Goal: Task Accomplishment & Management: Use online tool/utility

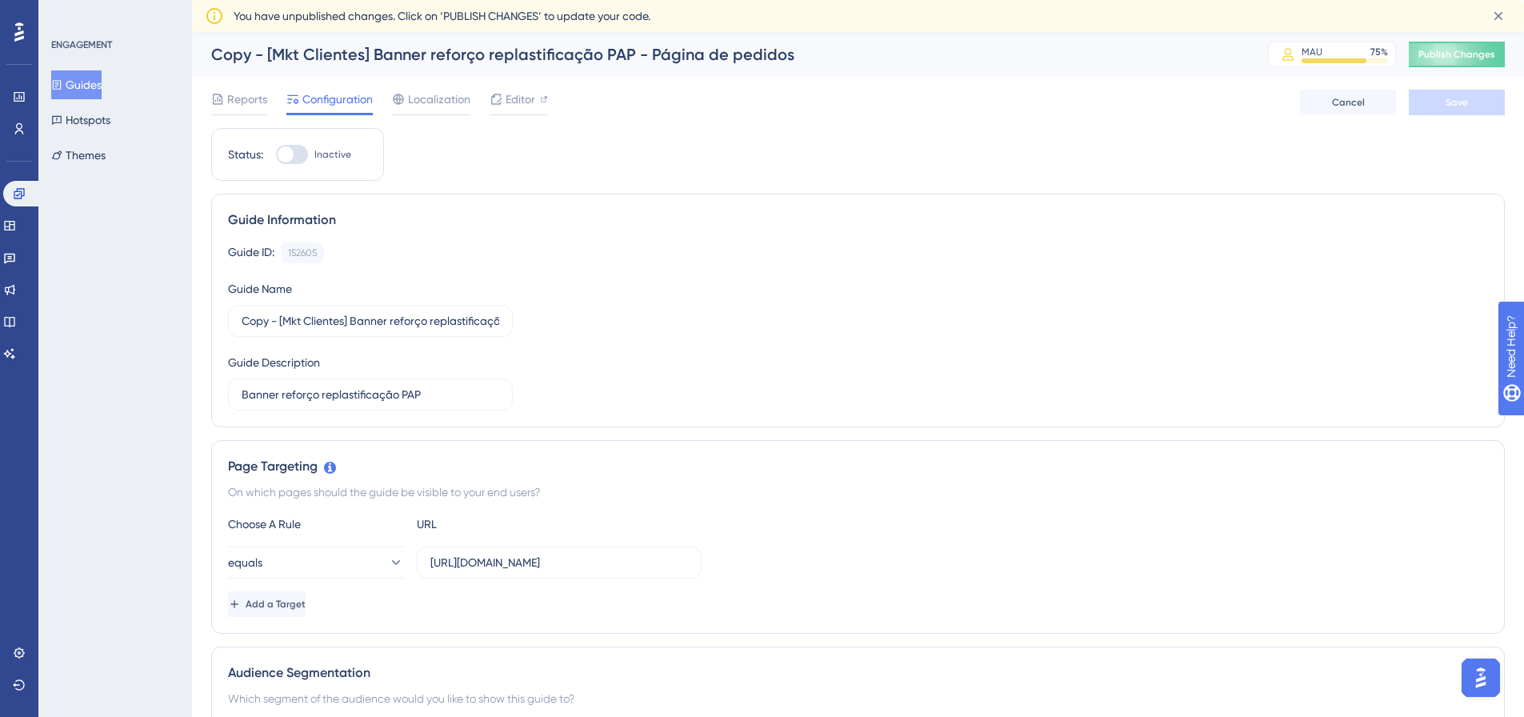
click at [345, 104] on span "Configuration" at bounding box center [337, 99] width 70 height 19
drag, startPoint x: 266, startPoint y: 323, endPoint x: 2, endPoint y: 294, distance: 265.5
type input "[Expansao] Upsell de Categorias - Mobilidade"
drag, startPoint x: 262, startPoint y: 378, endPoint x: 0, endPoint y: 348, distance: 263.2
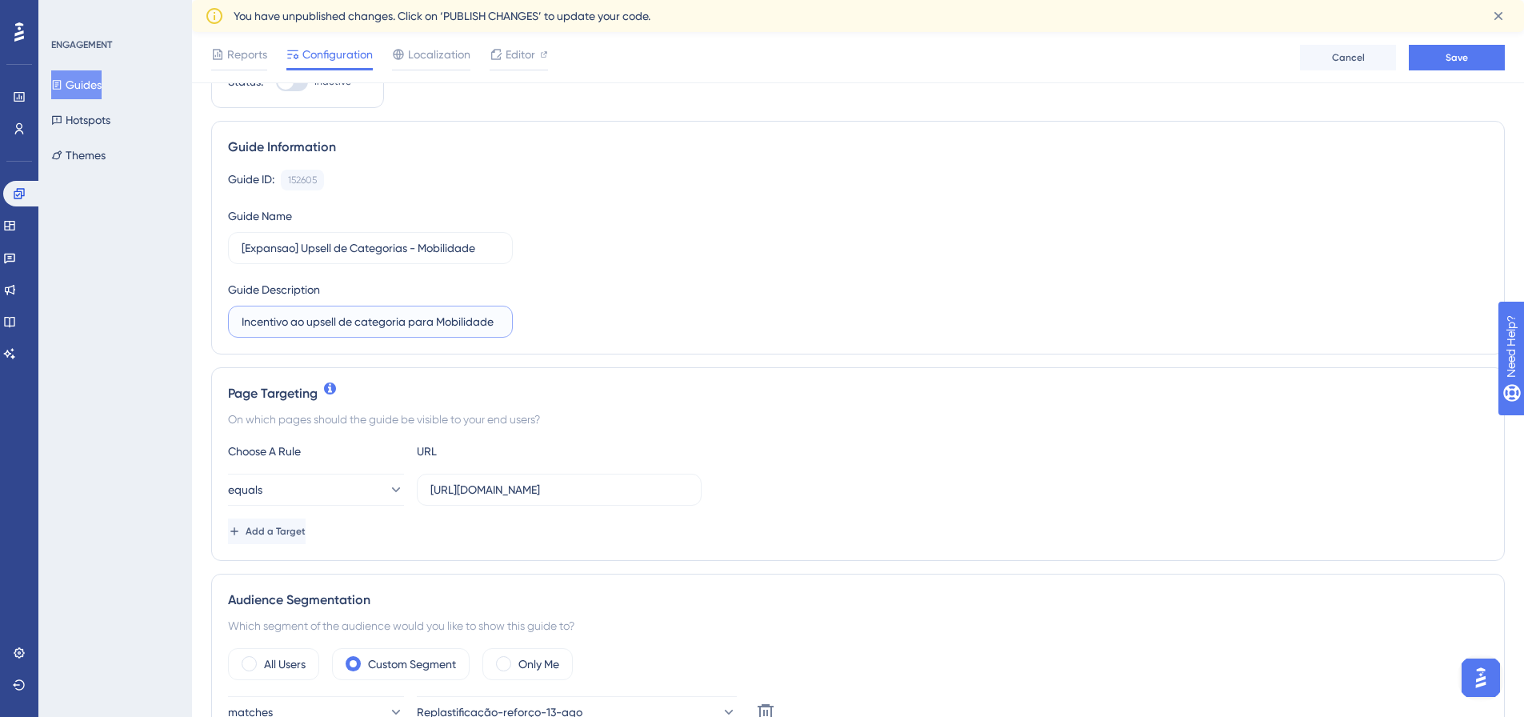
scroll to position [80, 0]
type input "Incentivo ao upsell de categoria para Mobilidade"
drag, startPoint x: 625, startPoint y: 493, endPoint x: 742, endPoint y: 501, distance: 117.8
click at [742, 501] on div "equals [URL][DOMAIN_NAME]" at bounding box center [858, 489] width 1260 height 32
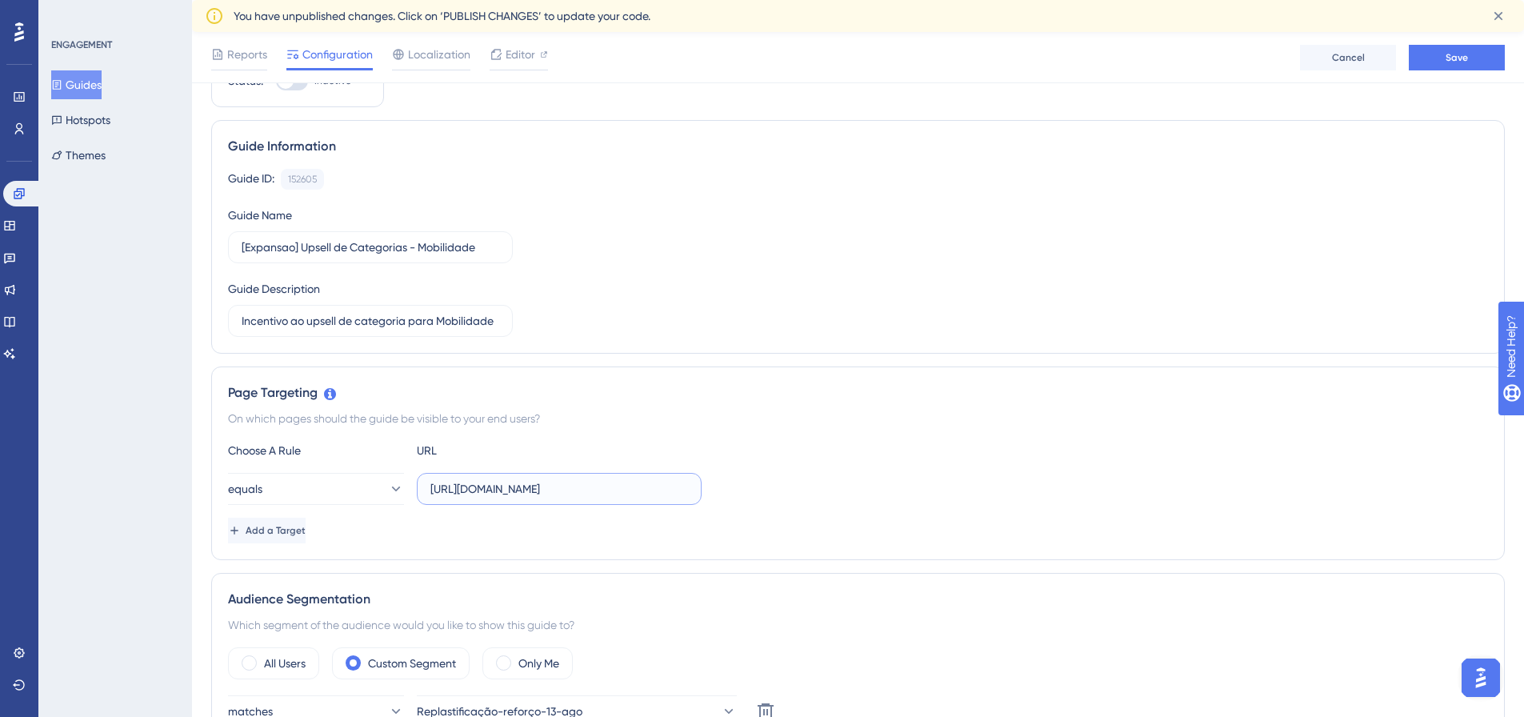
click at [591, 490] on input "[URL][DOMAIN_NAME]" at bounding box center [559, 489] width 258 height 18
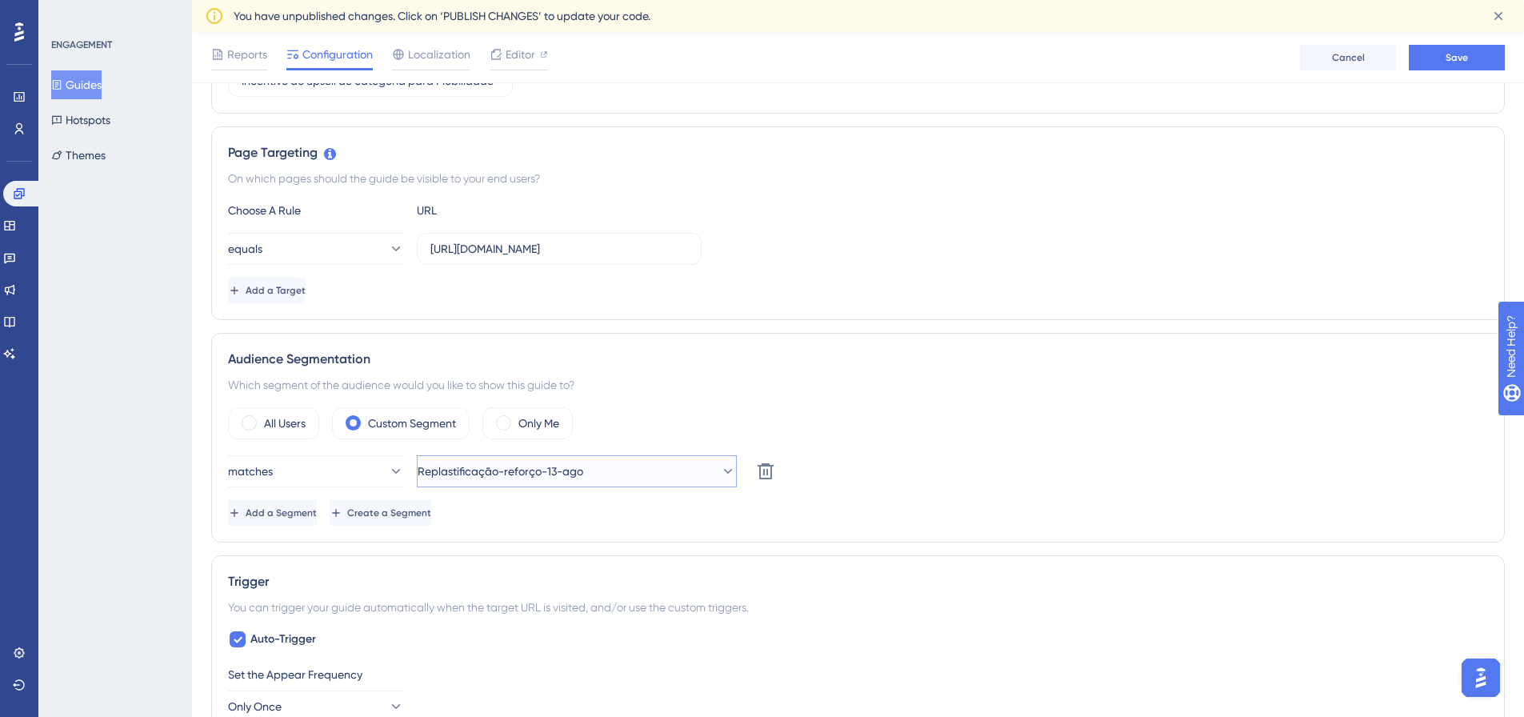
scroll to position [0, 0]
click at [720, 470] on icon at bounding box center [728, 471] width 16 height 16
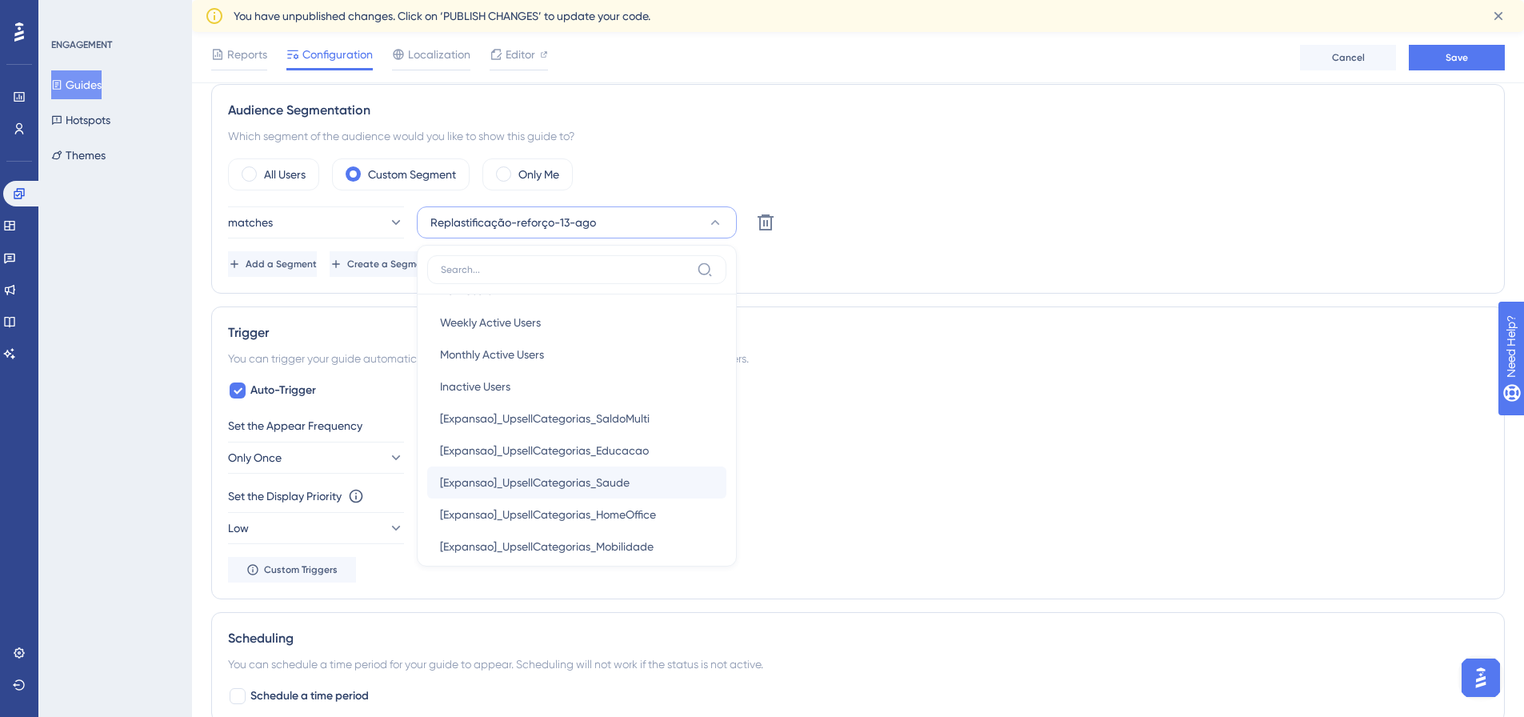
scroll to position [80, 0]
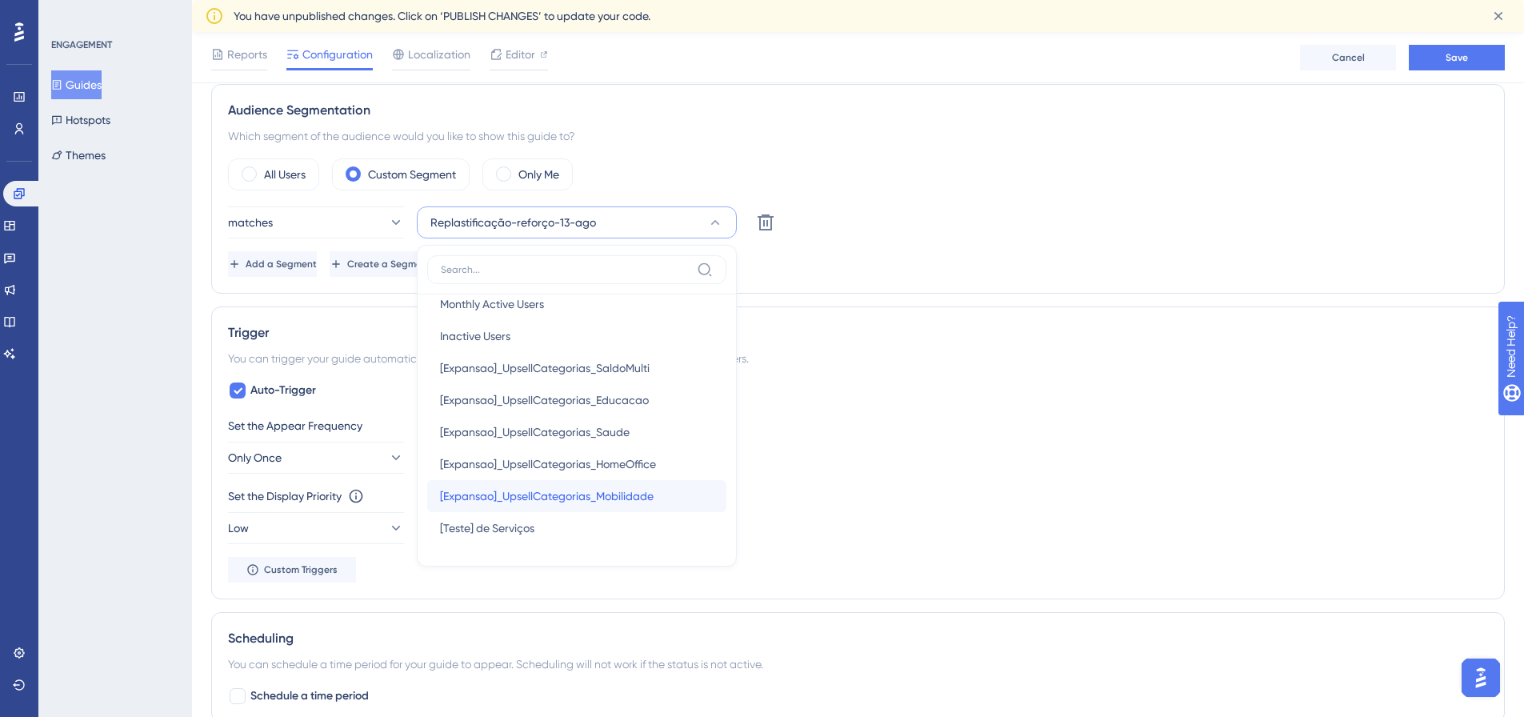
click at [628, 493] on span "[Expansao]_UpsellCategorias_Mobilidade" at bounding box center [547, 495] width 214 height 19
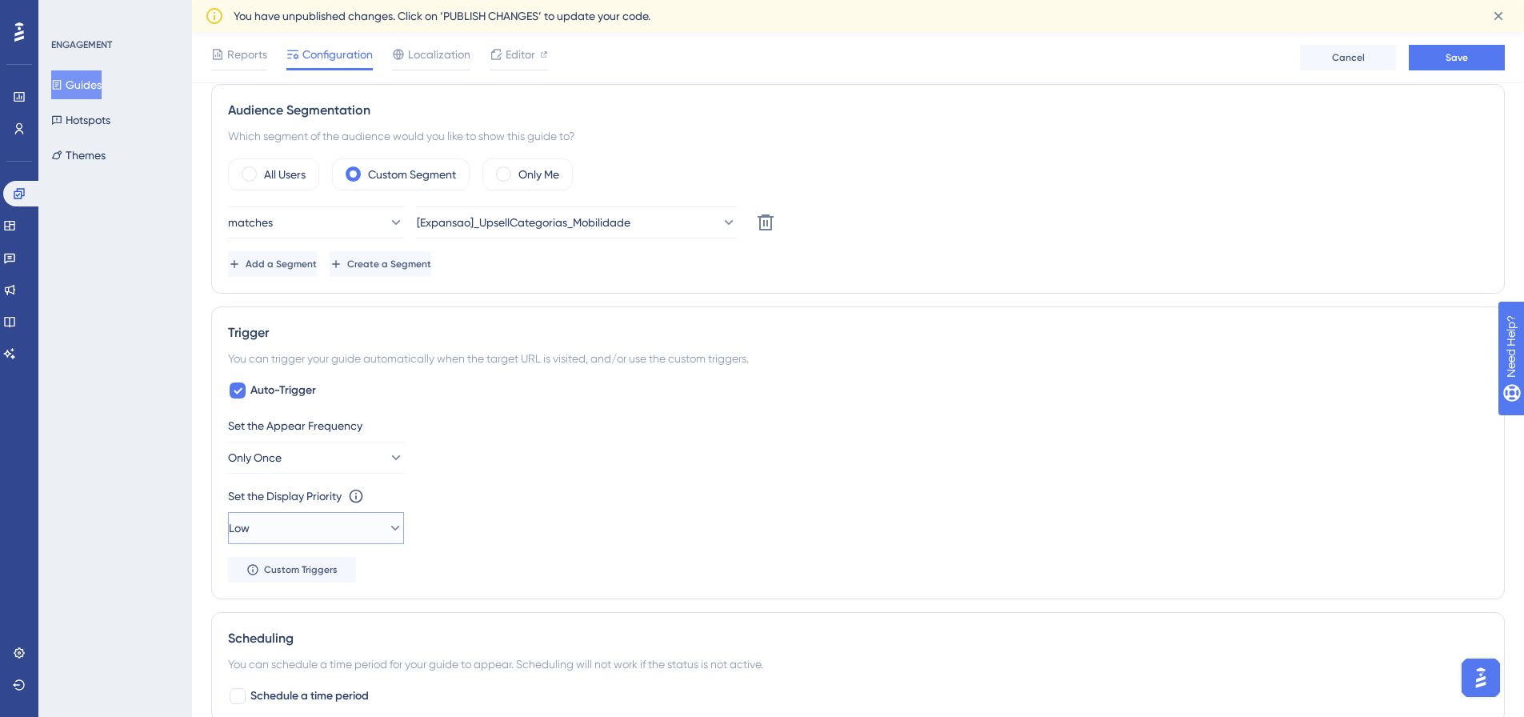
click at [286, 531] on button "Low" at bounding box center [316, 528] width 176 height 32
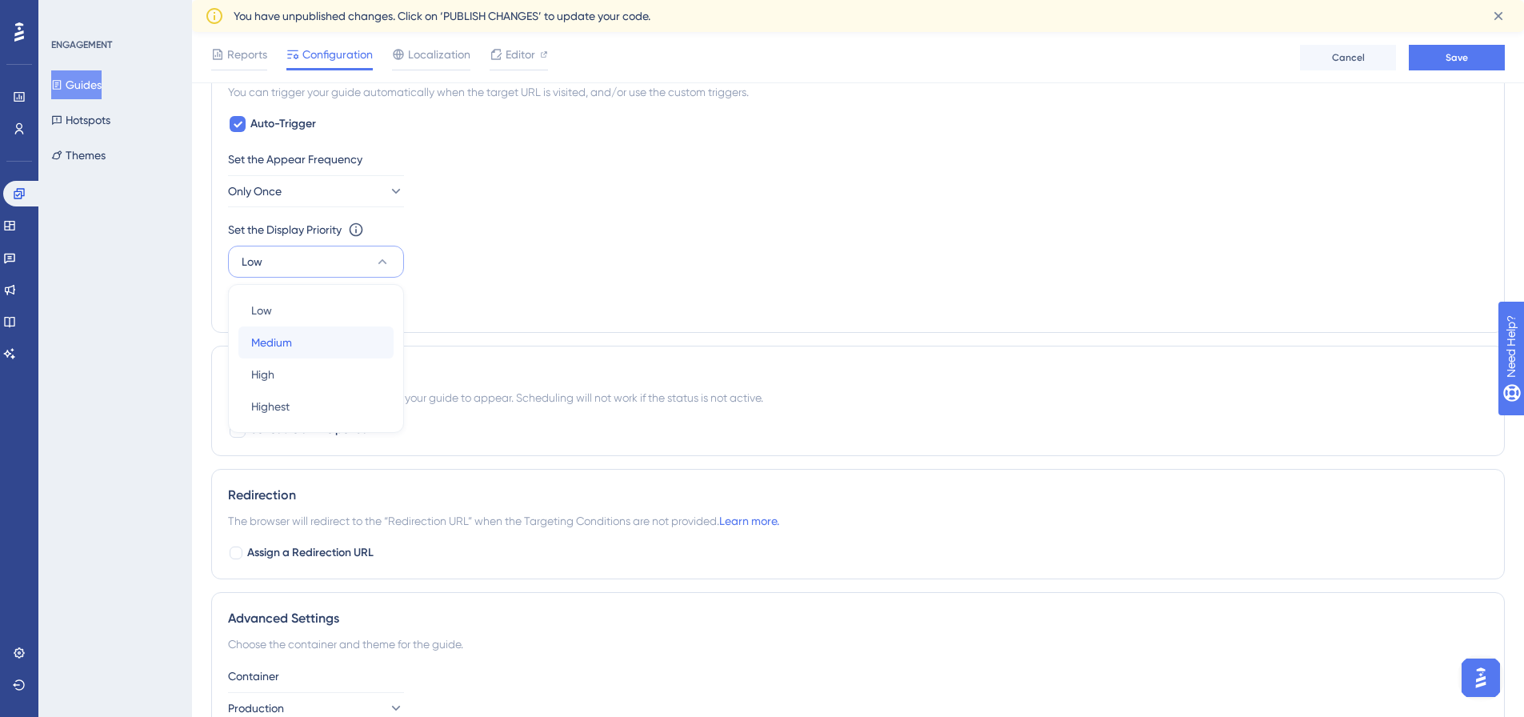
click at [288, 343] on span "Medium" at bounding box center [271, 342] width 41 height 19
click at [517, 257] on div "Set the Display Priority This option will set the display priority between auto…" at bounding box center [858, 249] width 1260 height 58
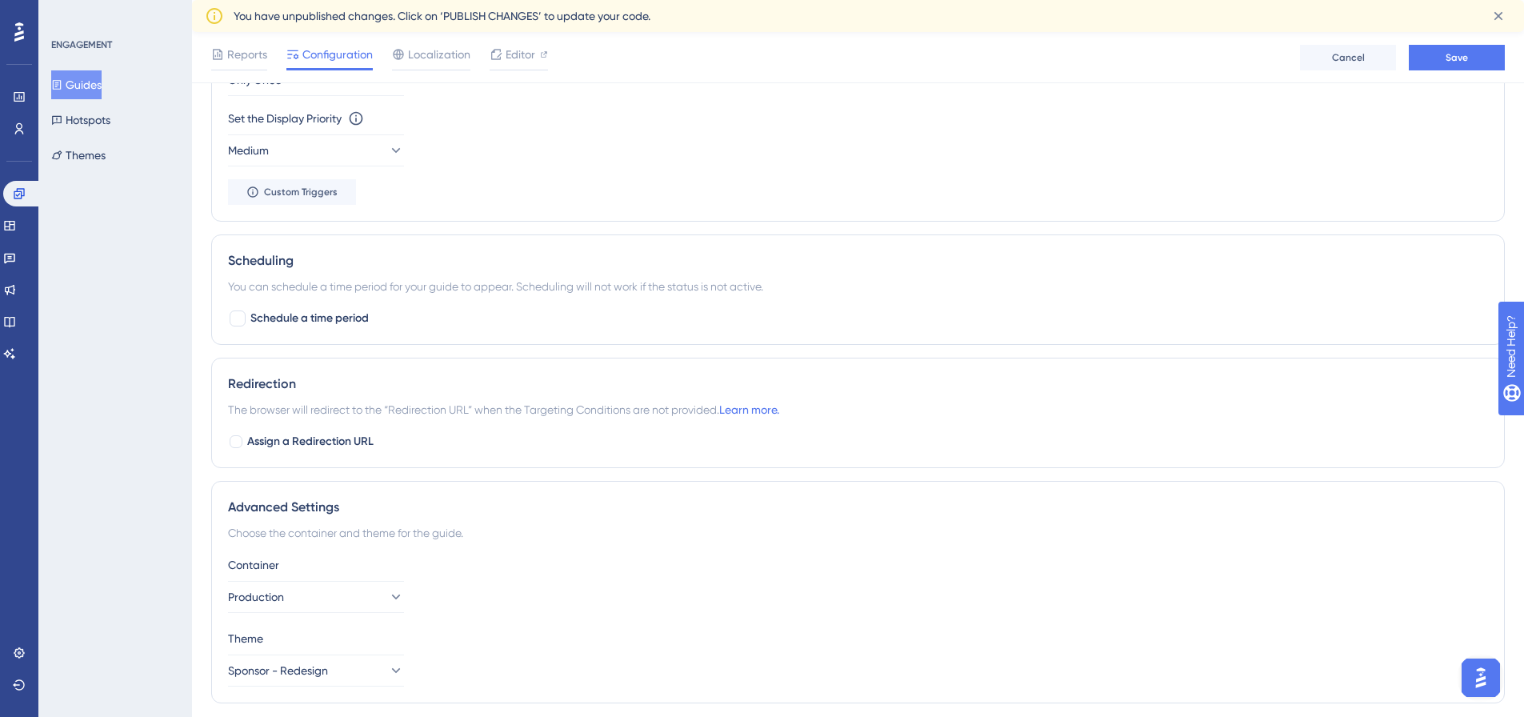
scroll to position [995, 0]
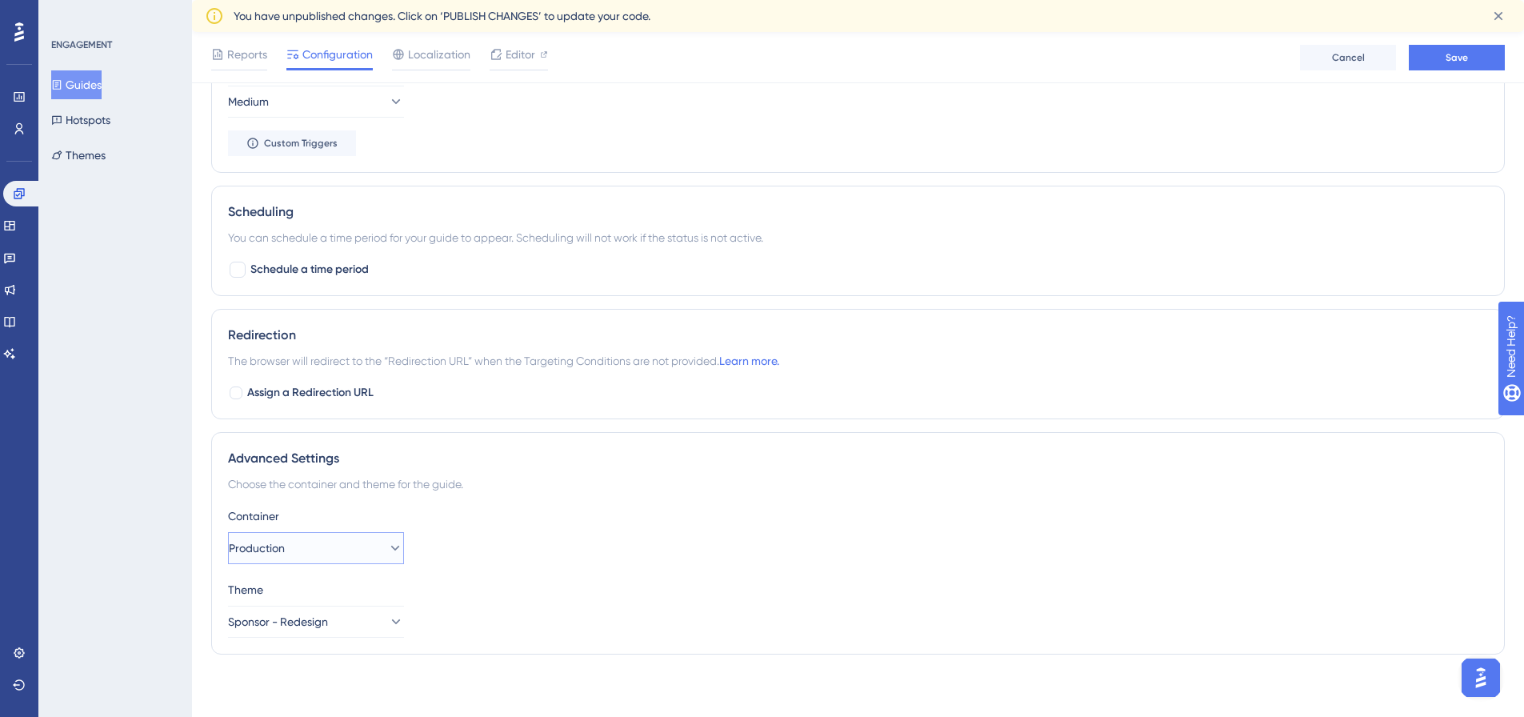
click at [366, 556] on button "Production" at bounding box center [316, 548] width 176 height 32
click at [609, 544] on div "Container Production Production Production Staging Staging" at bounding box center [858, 534] width 1260 height 58
click at [378, 611] on button "Sponsor - Redesign" at bounding box center [316, 620] width 176 height 32
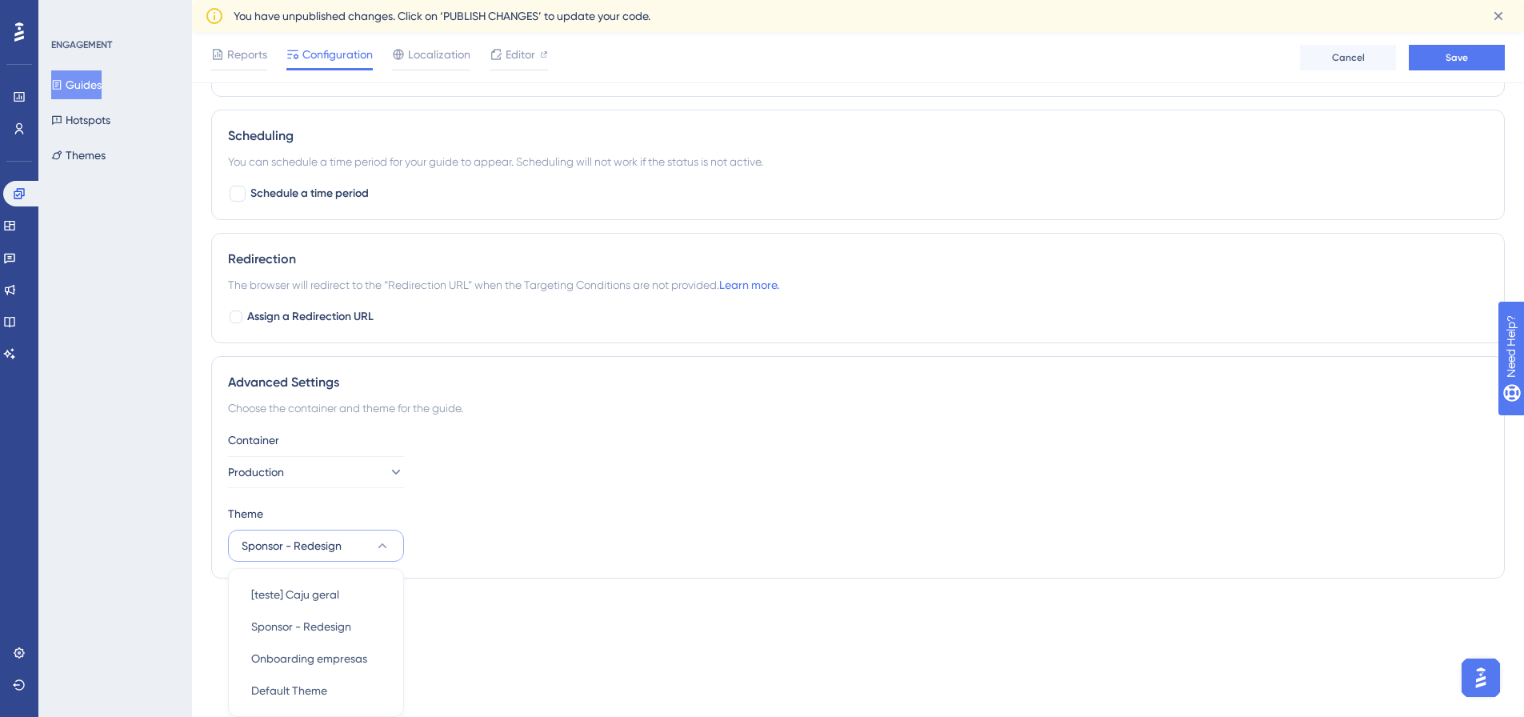
click at [673, 500] on div "Container Production Theme Sponsor - Redesign [teste] Caju geral [teste] Caju g…" at bounding box center [858, 495] width 1260 height 131
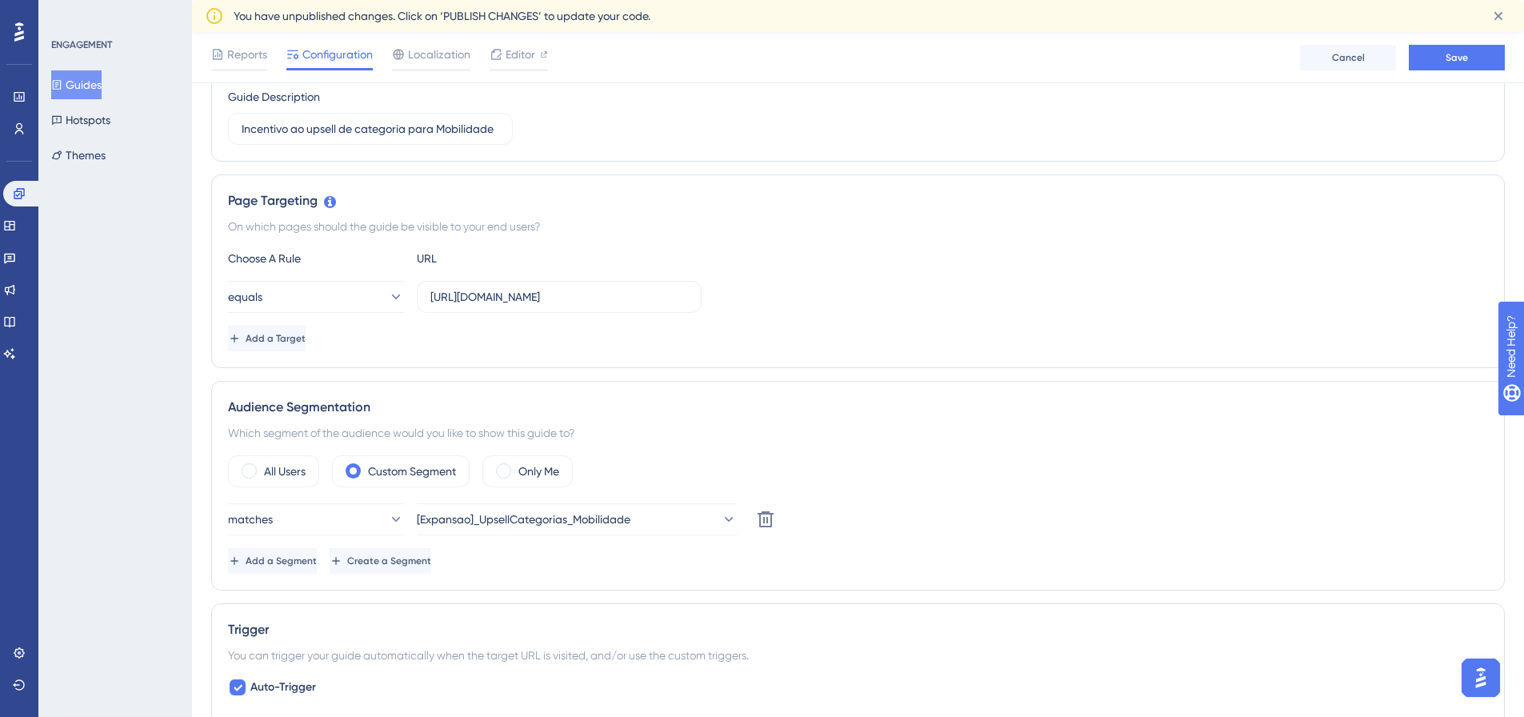
scroll to position [0, 0]
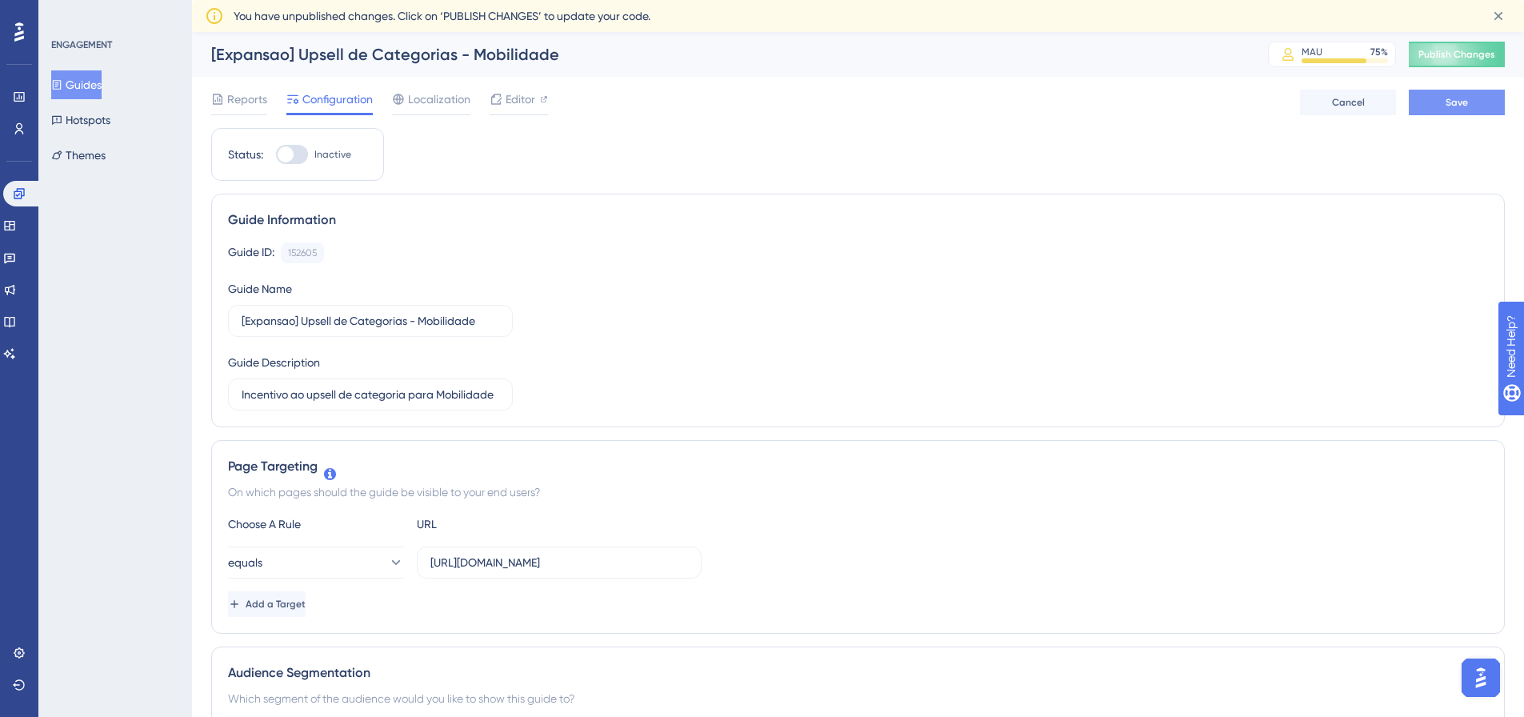
click at [1466, 98] on span "Save" at bounding box center [1456, 102] width 22 height 13
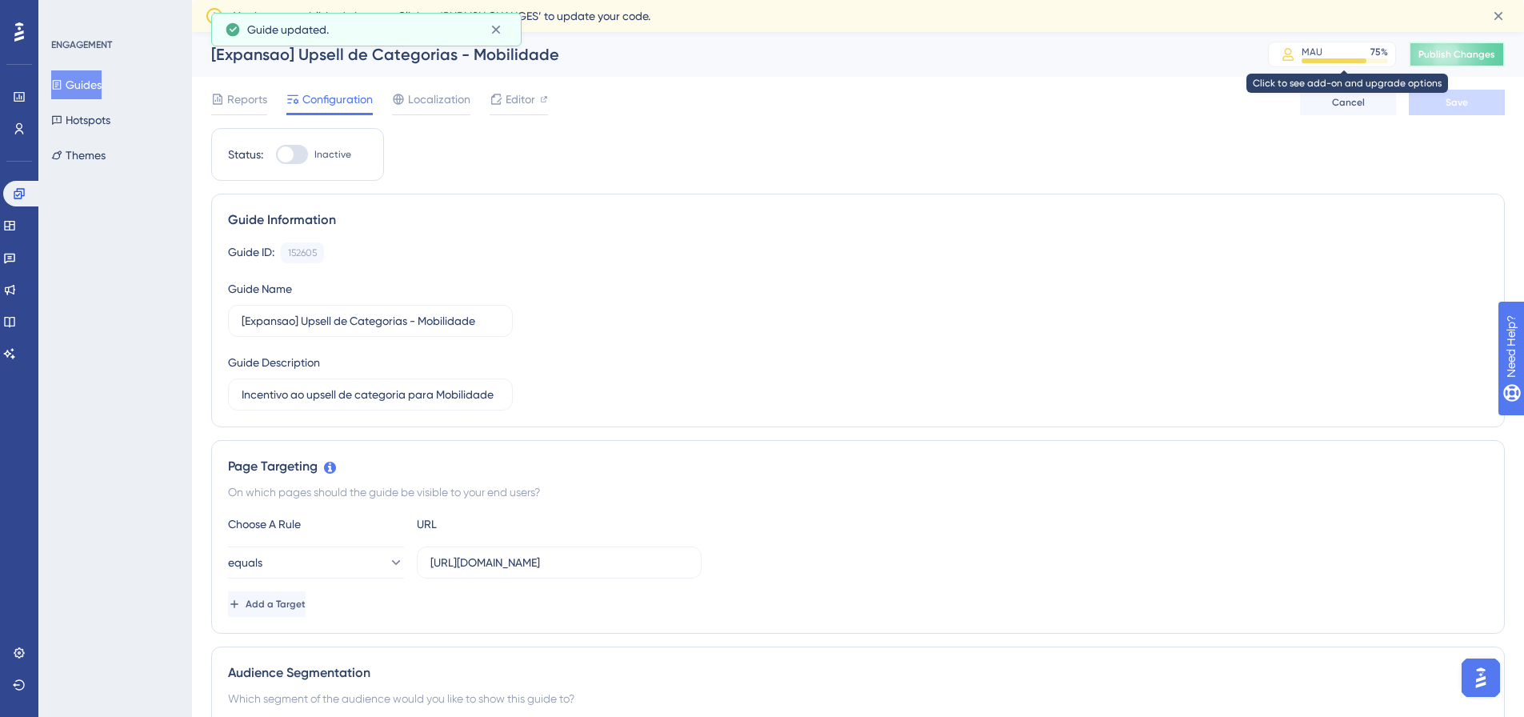
click at [1453, 58] on span "Publish Changes" at bounding box center [1456, 54] width 77 height 13
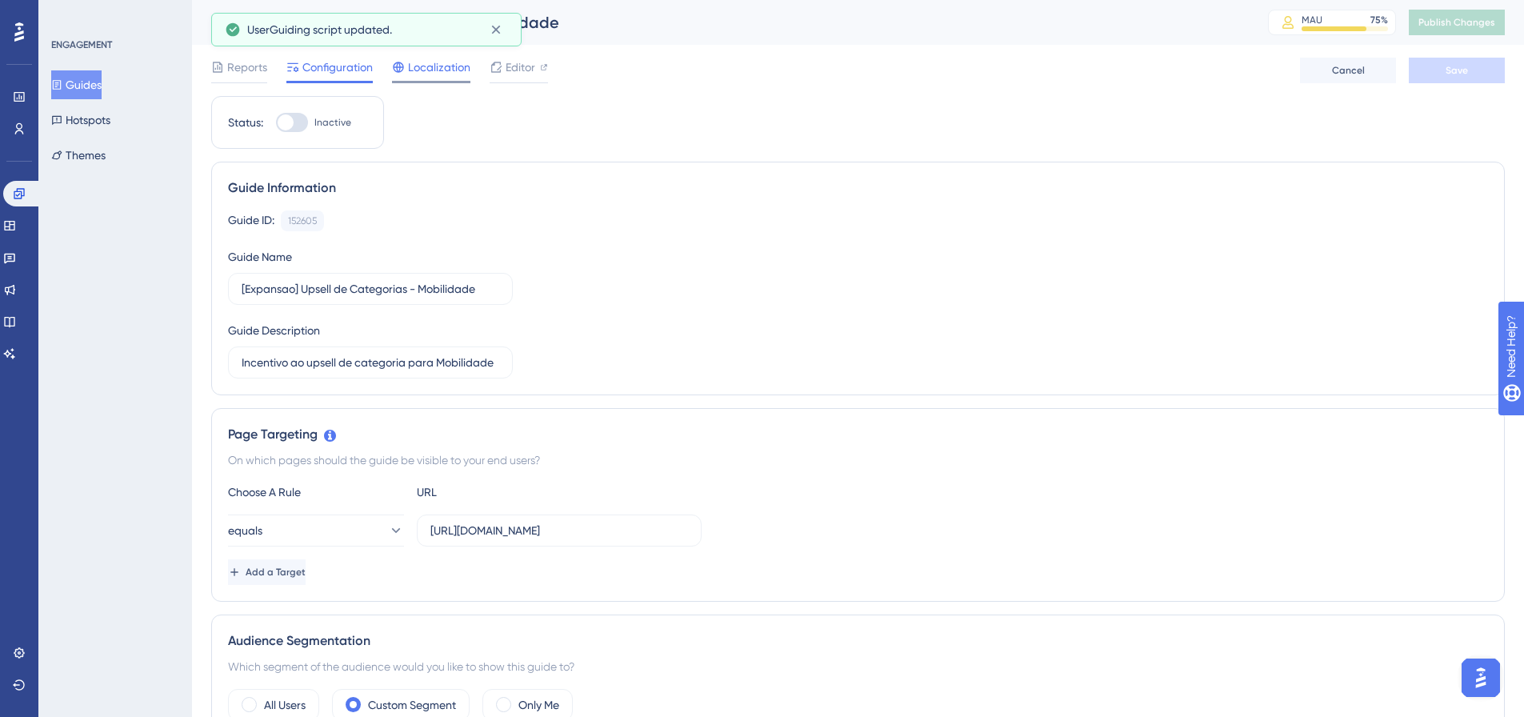
click at [461, 77] on div "Localization" at bounding box center [431, 71] width 78 height 26
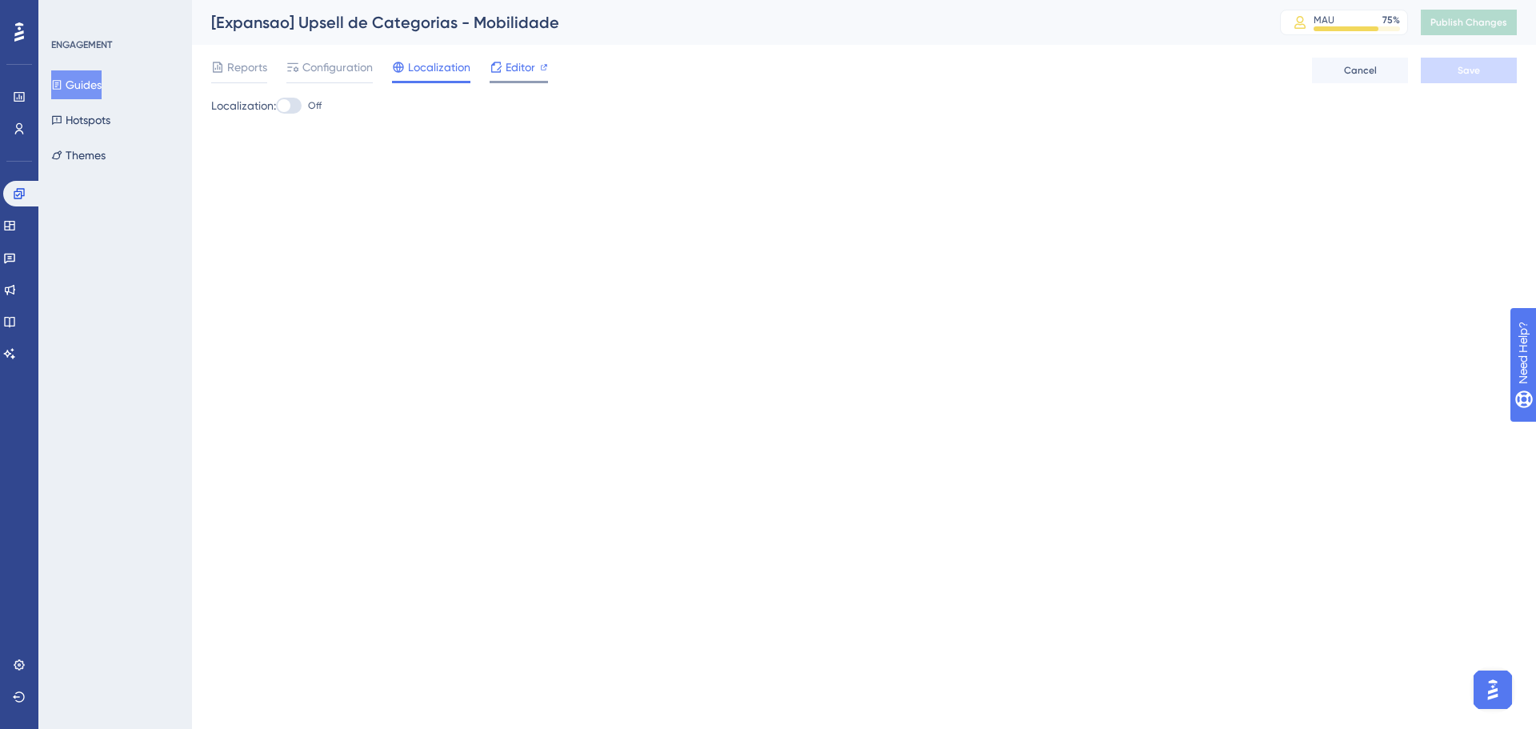
click at [519, 65] on span "Editor" at bounding box center [520, 67] width 30 height 19
click at [441, 28] on div "[Expansao] Upsell de Categorias - Mobilidade" at bounding box center [725, 22] width 1029 height 22
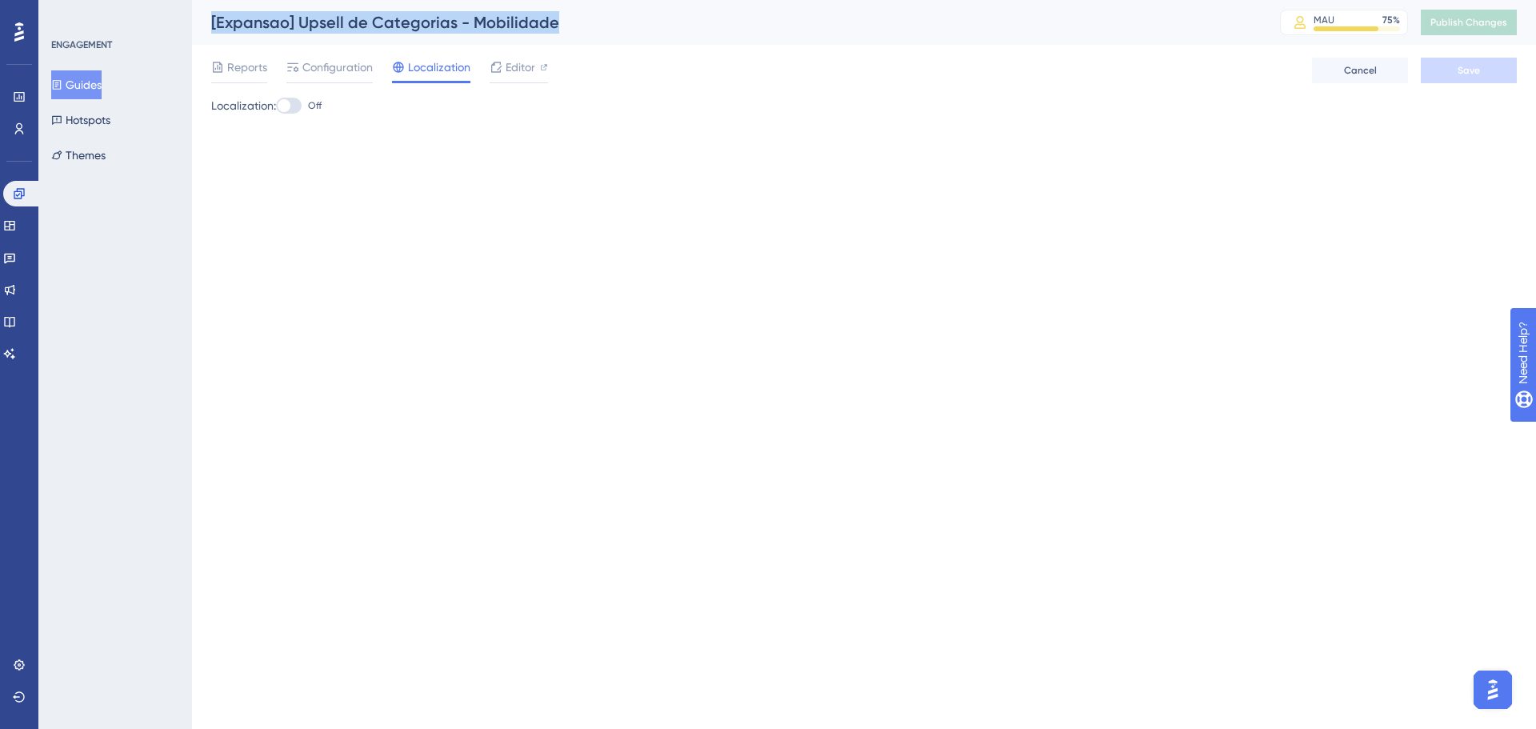
click at [441, 28] on div "[Expansao] Upsell de Categorias - Mobilidade" at bounding box center [725, 22] width 1029 height 22
copy div "[Expansao] Upsell de Categorias - Mobilidade"
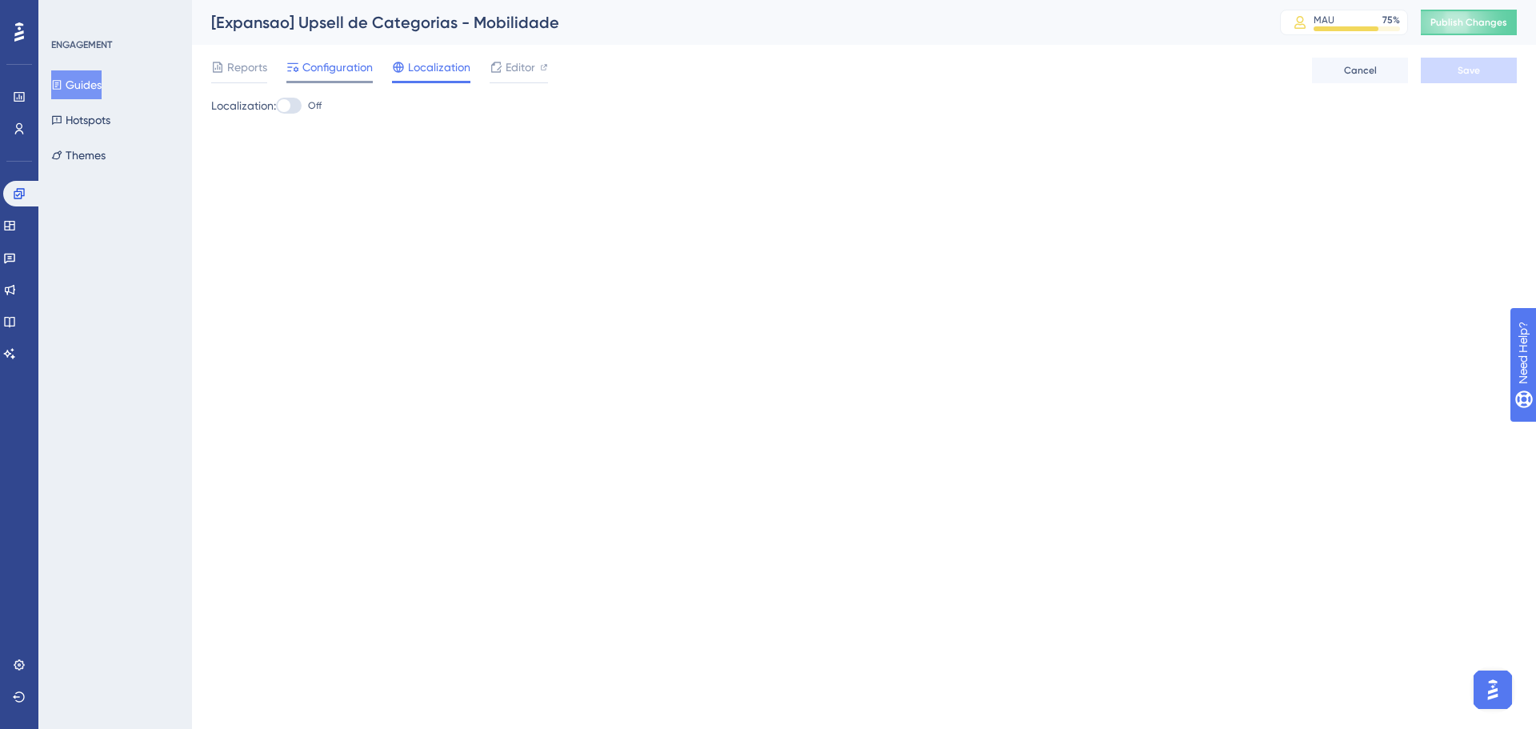
click at [318, 58] on span "Configuration" at bounding box center [337, 67] width 70 height 19
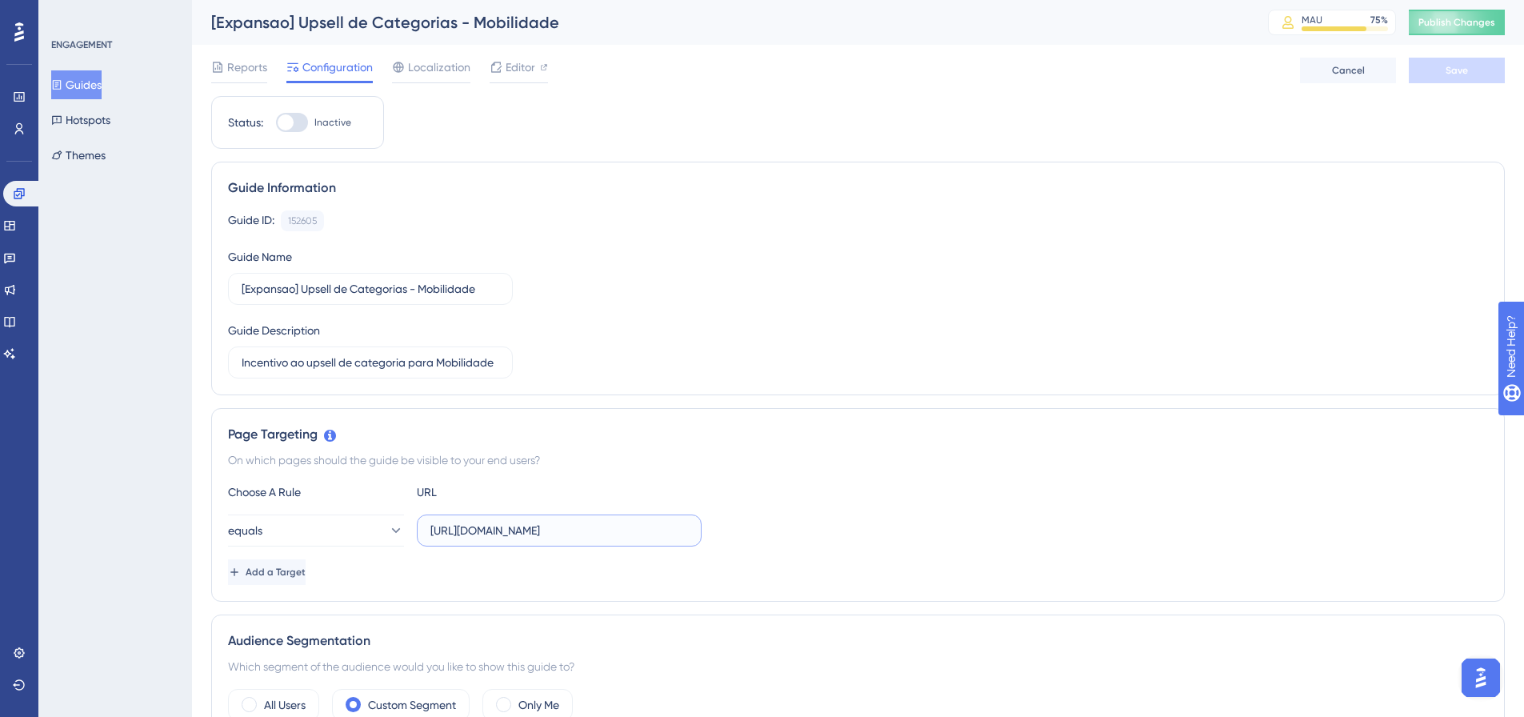
click at [591, 529] on input "[URL][DOMAIN_NAME]" at bounding box center [559, 530] width 258 height 18
